Goal: Information Seeking & Learning: Learn about a topic

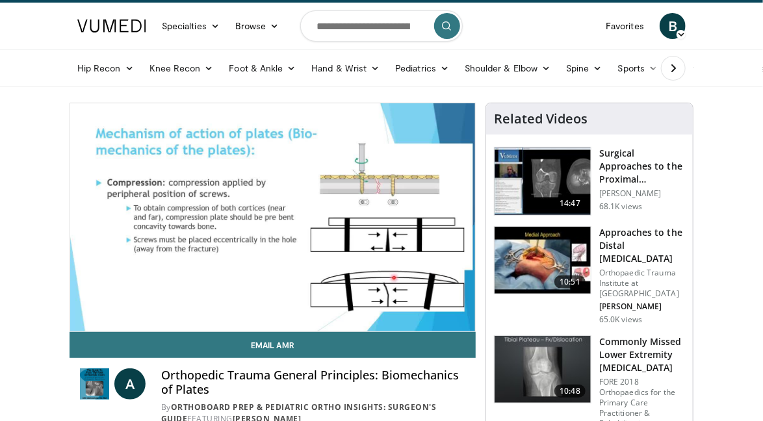
scroll to position [6, 0]
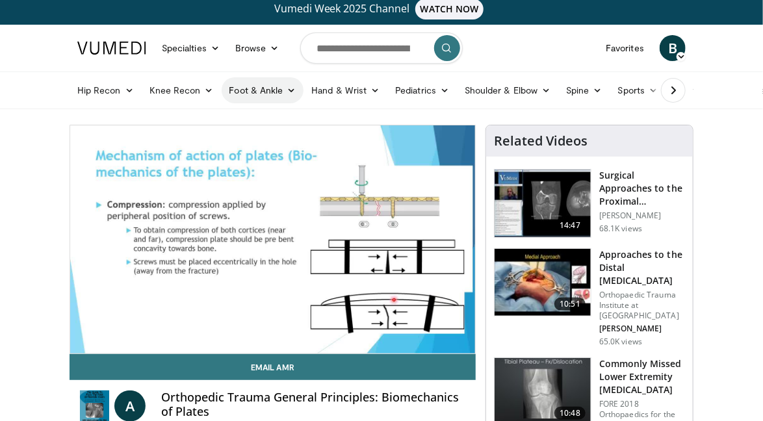
click at [288, 88] on icon at bounding box center [290, 90] width 9 height 9
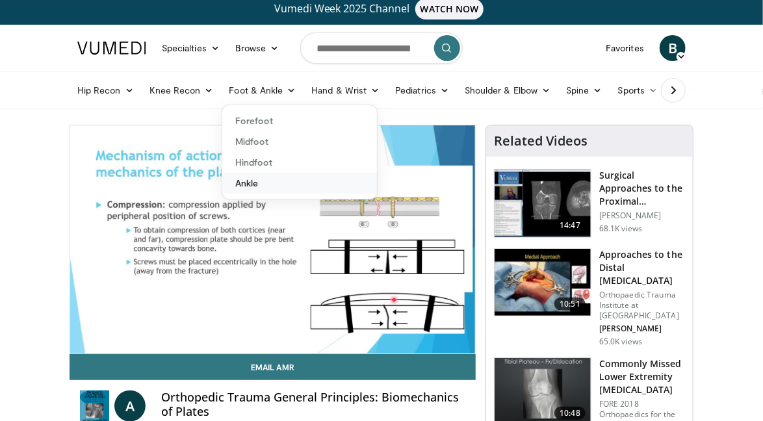
click at [251, 183] on link "Ankle" at bounding box center [299, 183] width 155 height 21
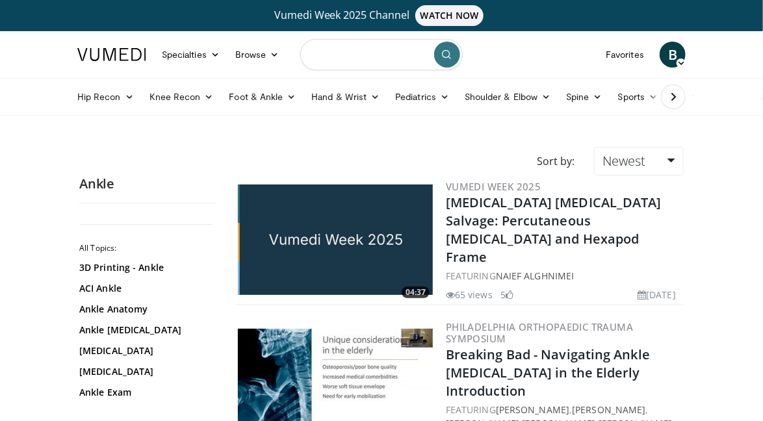
click at [339, 51] on input "Search topics, interventions" at bounding box center [381, 54] width 162 height 31
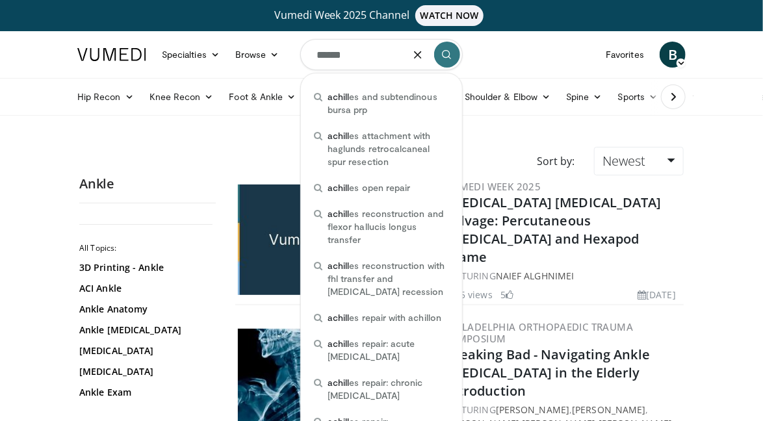
type input "******"
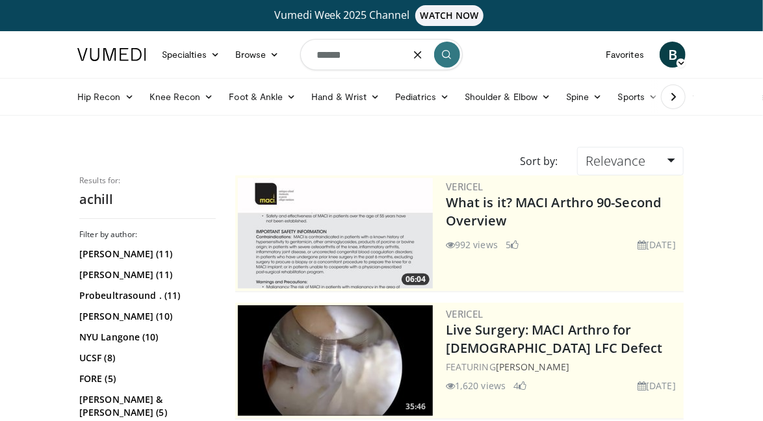
click at [313, 53] on input "******" at bounding box center [381, 54] width 162 height 31
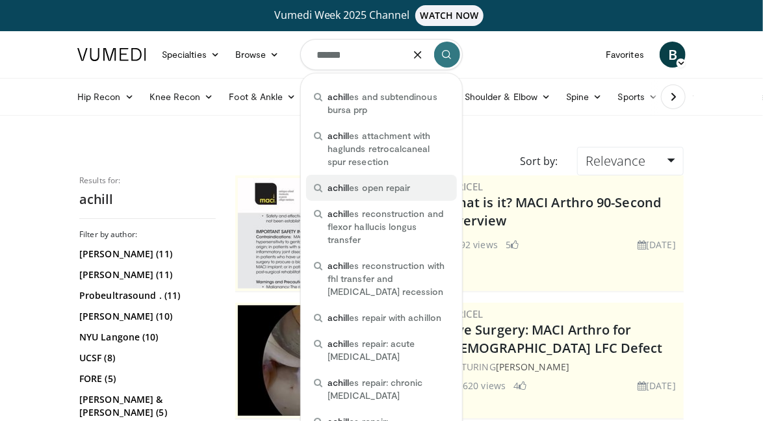
click at [353, 188] on span "achill es open repair" at bounding box center [368, 187] width 82 height 13
type input "**********"
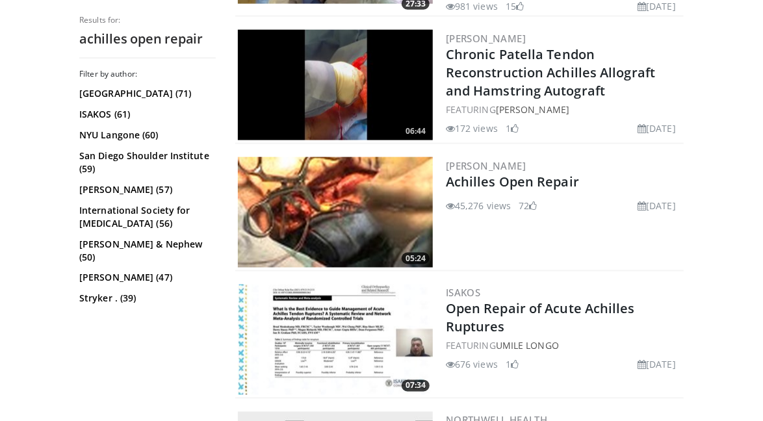
scroll to position [675, 0]
click at [534, 184] on link "Achilles Open Repair" at bounding box center [512, 182] width 133 height 18
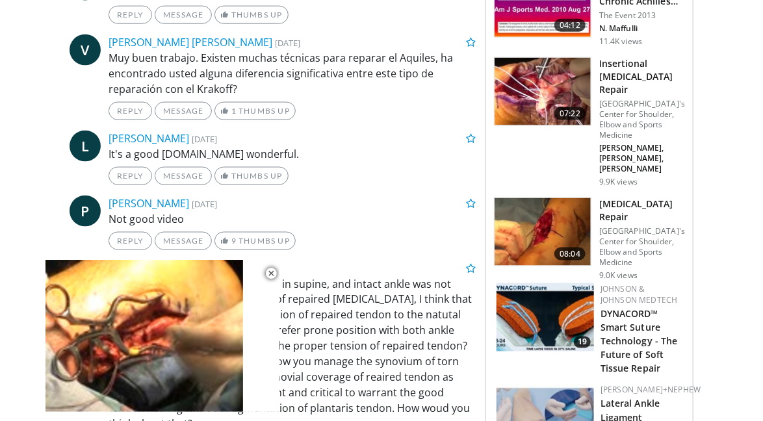
scroll to position [665, 0]
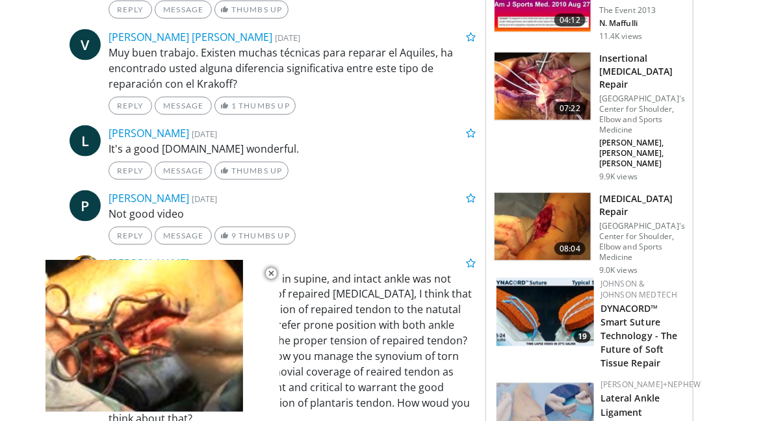
click at [644, 192] on h3 "[MEDICAL_DATA] Repair" at bounding box center [642, 205] width 86 height 26
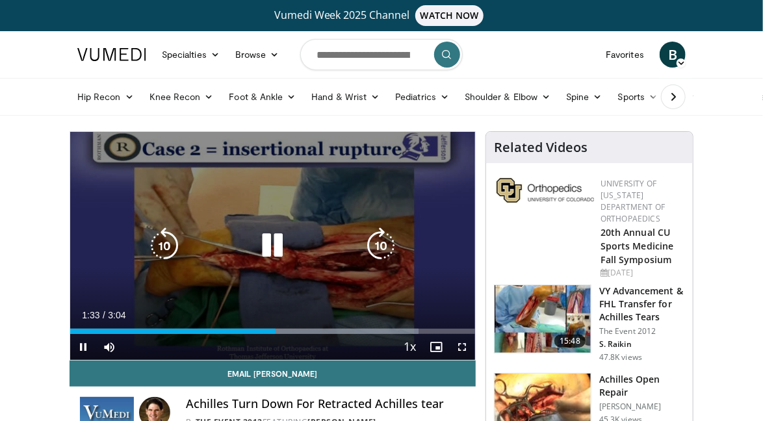
click at [275, 251] on icon "Video Player" at bounding box center [272, 245] width 36 height 36
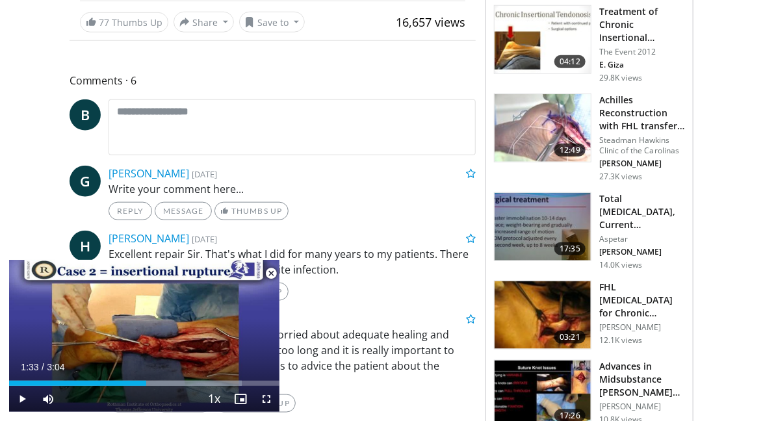
scroll to position [449, 0]
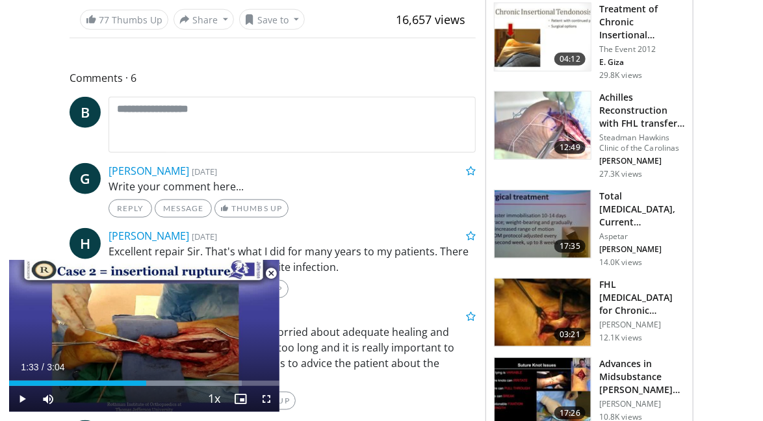
click at [649, 220] on h3 "Total [MEDICAL_DATA], Current Knowledge & Future Perspectiv…" at bounding box center [642, 209] width 86 height 39
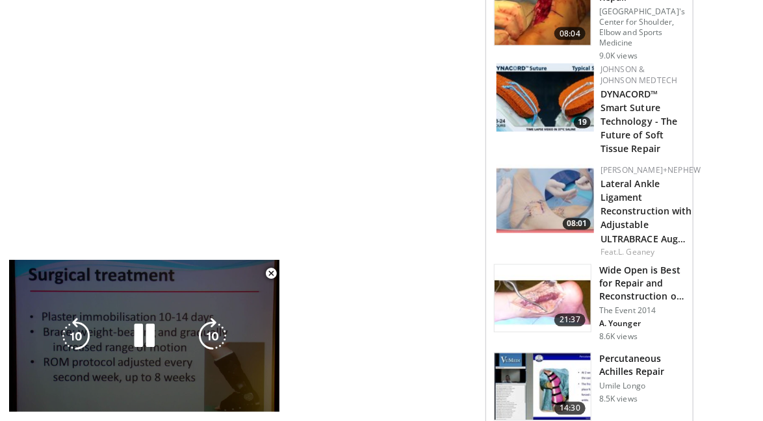
scroll to position [871, 0]
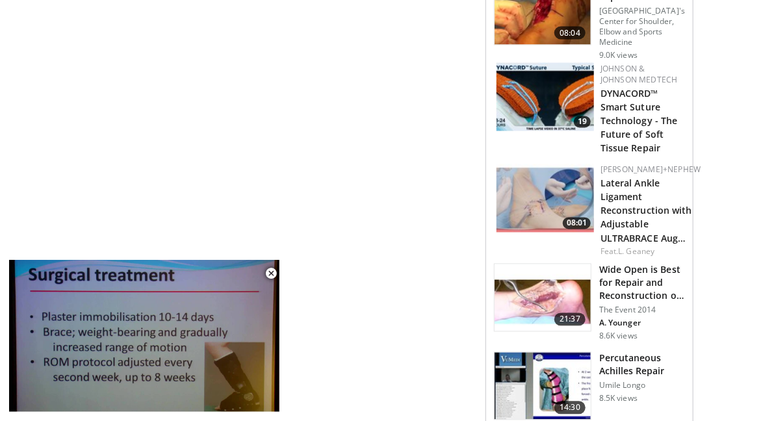
click at [660, 282] on h3 "Wide Open is Best for Repair and Reconstruction of [MEDICAL_DATA] D…" at bounding box center [642, 283] width 86 height 39
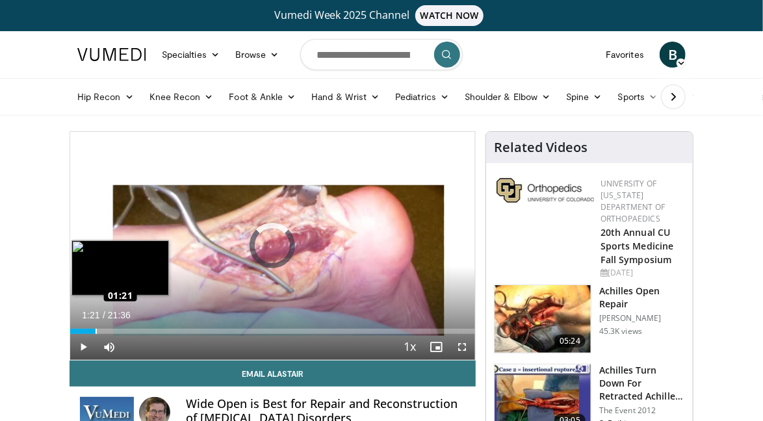
click at [95, 327] on div "Loaded : 0.00% 01:21 01:21" at bounding box center [272, 328] width 405 height 12
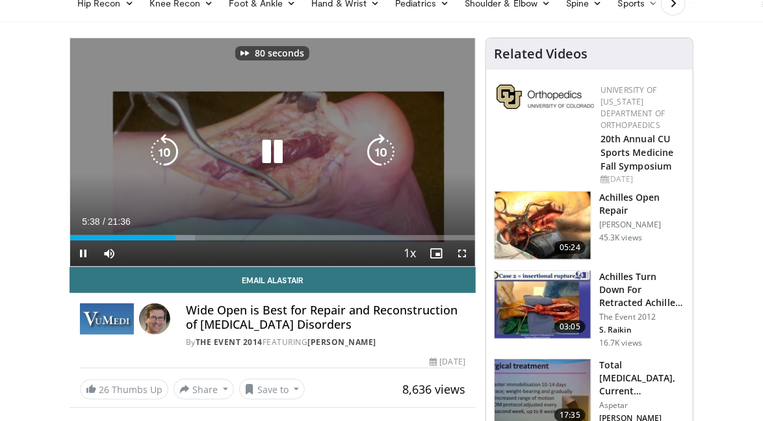
scroll to position [97, 0]
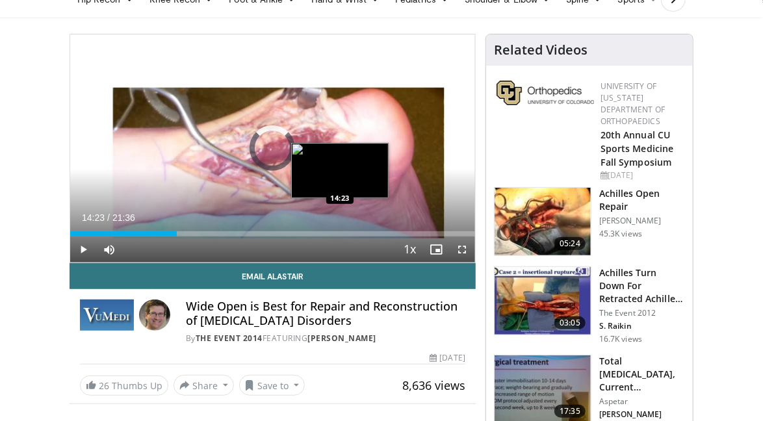
click at [340, 229] on div "Loaded : 0.00% 14:23 14:23" at bounding box center [272, 230] width 405 height 12
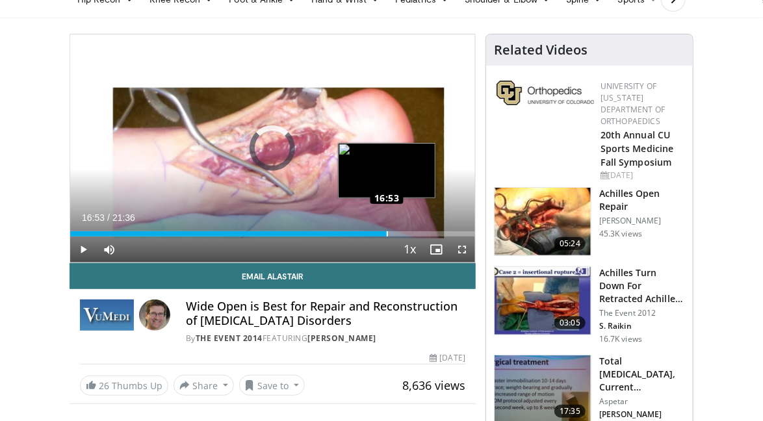
click at [386, 233] on div "Loaded : 72.38% 16:53 16:53" at bounding box center [272, 233] width 405 height 5
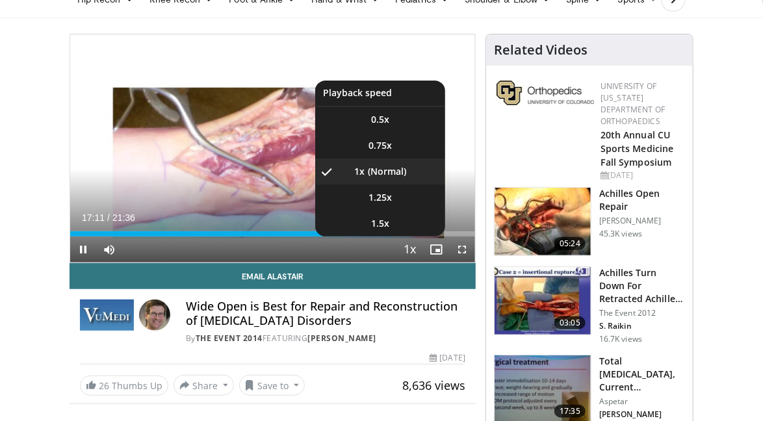
click at [410, 236] on li "1.75x" at bounding box center [380, 249] width 130 height 26
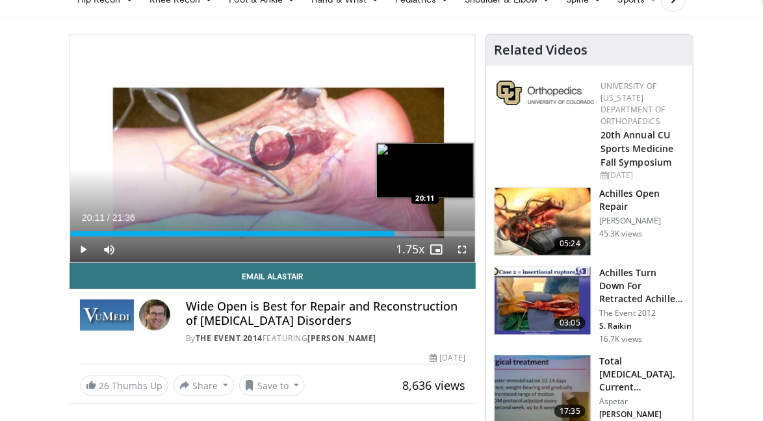
click at [448, 231] on div "Loaded : 0.00% 17:19 20:11" at bounding box center [272, 233] width 405 height 5
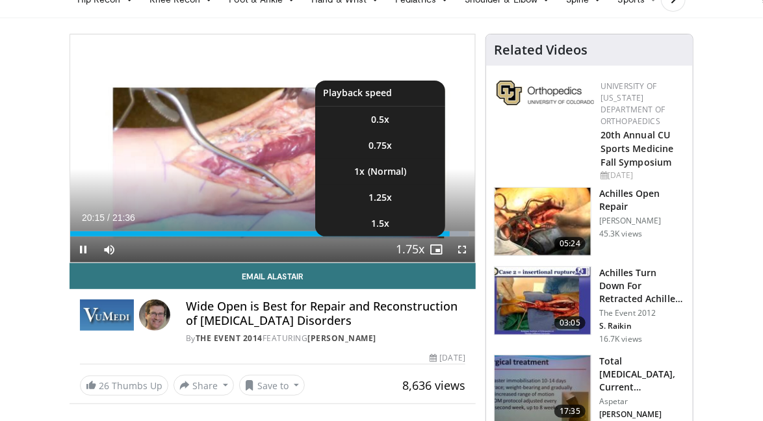
click at [408, 246] on span "Video Player" at bounding box center [410, 250] width 18 height 26
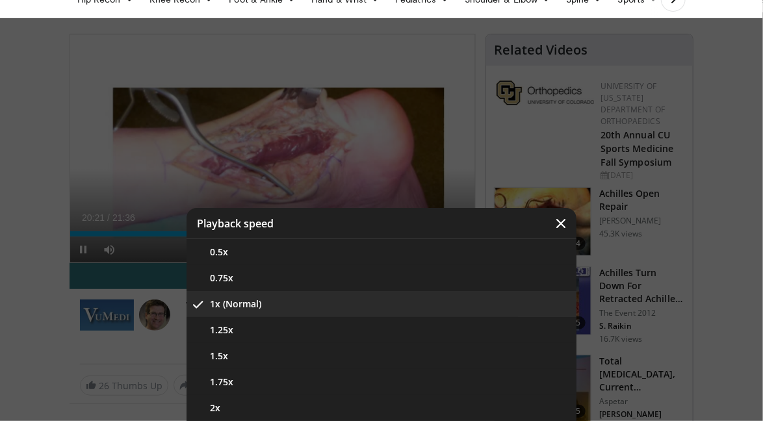
click at [326, 294] on button "1x (Normal)" at bounding box center [381, 304] width 390 height 26
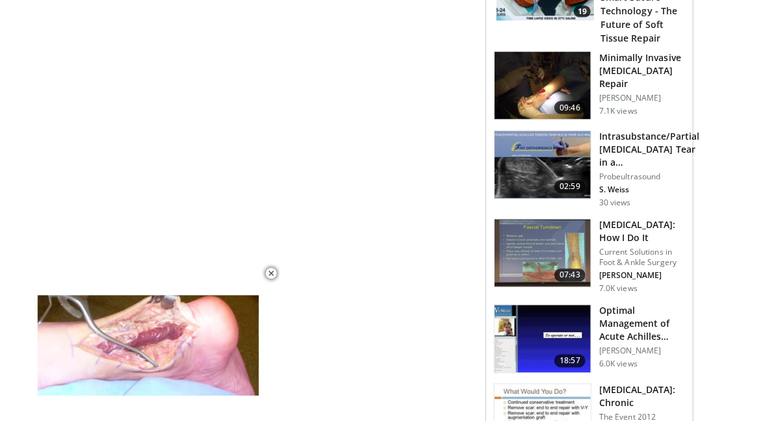
scroll to position [818, 0]
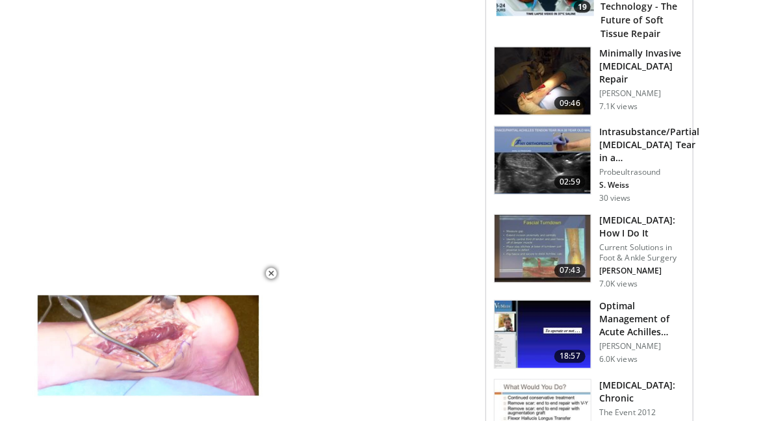
click at [652, 214] on h3 "[MEDICAL_DATA]: How I Do It" at bounding box center [642, 227] width 86 height 26
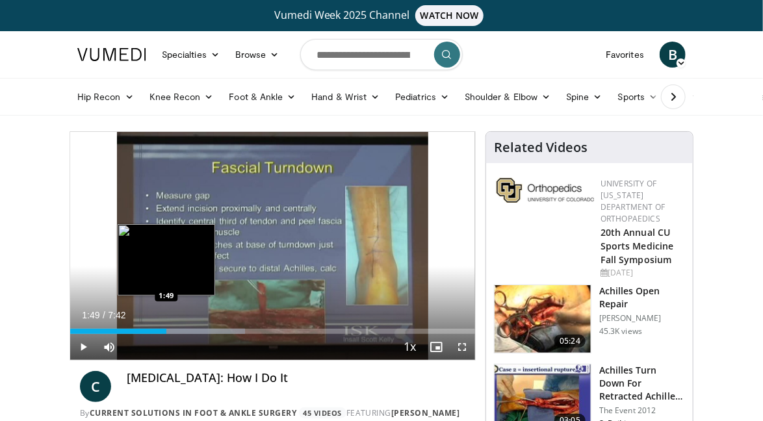
click at [166, 329] on div "1:49" at bounding box center [118, 331] width 96 height 5
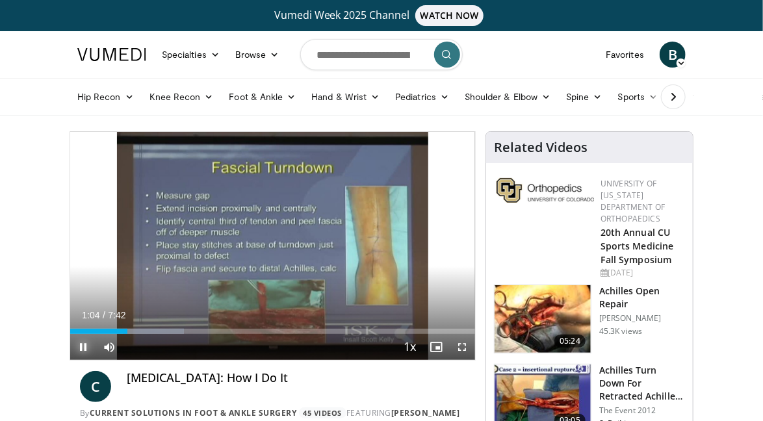
click at [82, 342] on span "Video Player" at bounding box center [83, 347] width 26 height 26
